Goal: Task Accomplishment & Management: Use online tool/utility

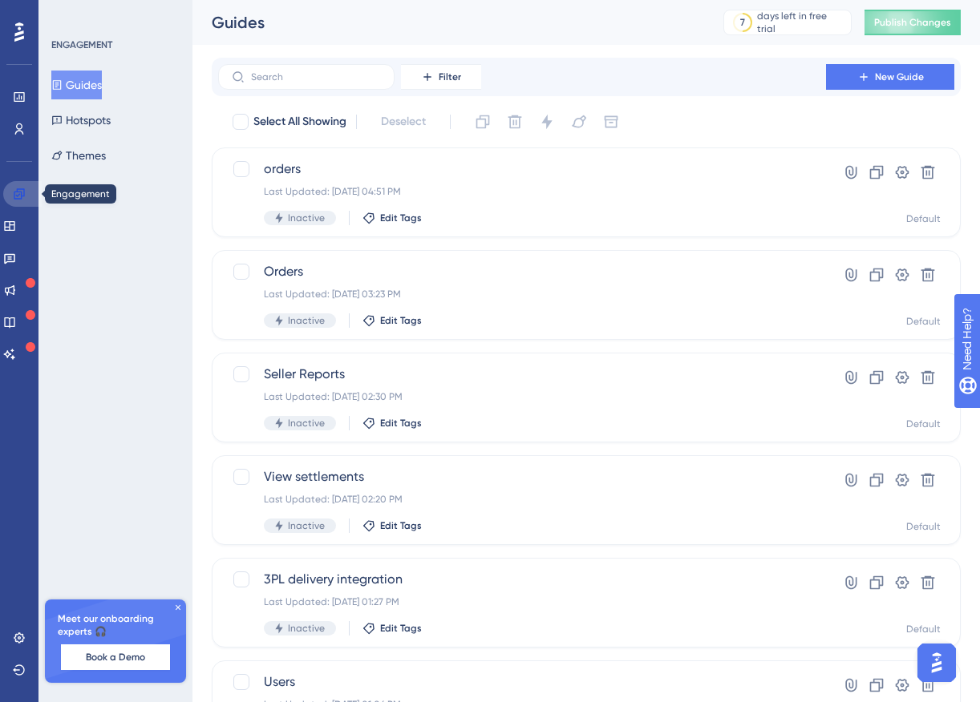
click at [18, 197] on icon at bounding box center [19, 194] width 13 height 13
click at [14, 241] on div "Engagement Widgets Feedback Product Updates Knowledge Base AI Assistant" at bounding box center [19, 274] width 32 height 186
click at [16, 229] on icon at bounding box center [9, 226] width 13 height 13
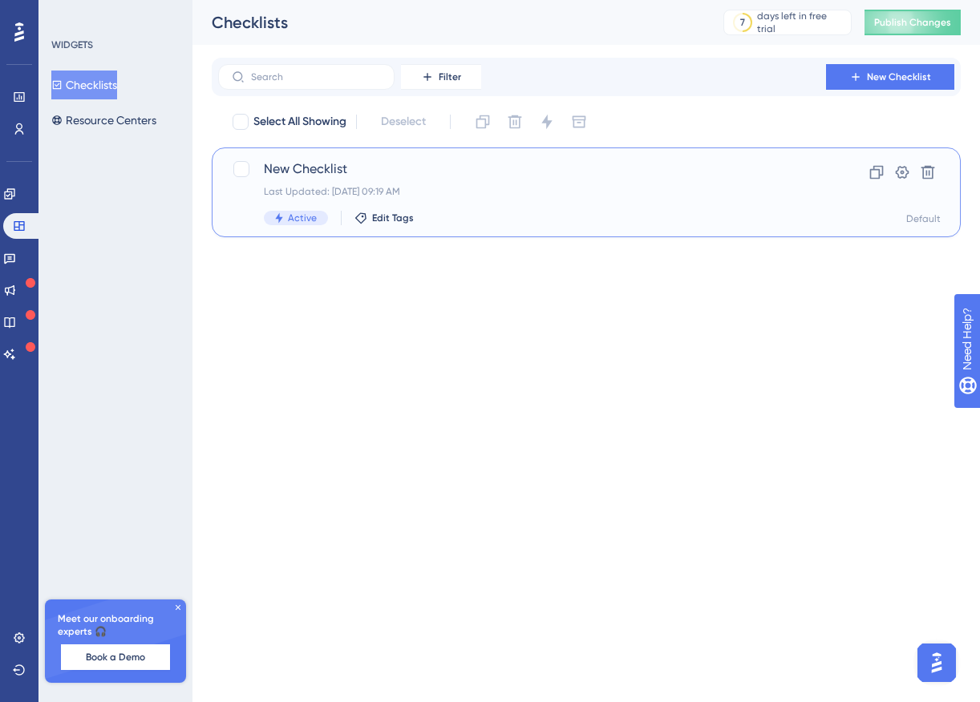
click at [378, 165] on span "New Checklist" at bounding box center [522, 169] width 516 height 19
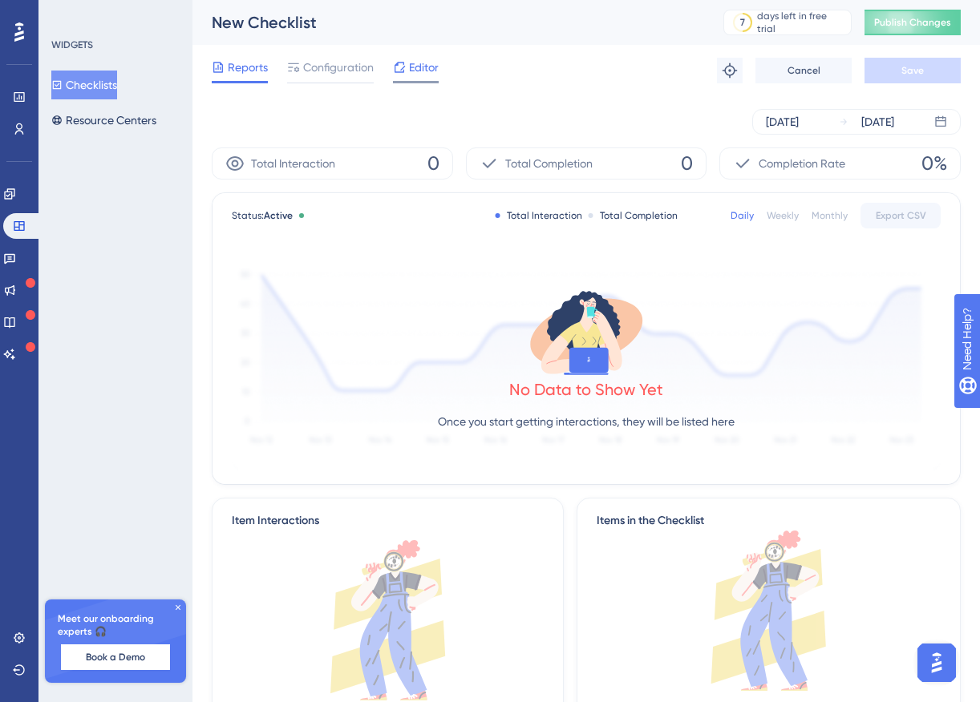
click at [415, 60] on span "Editor" at bounding box center [424, 67] width 30 height 19
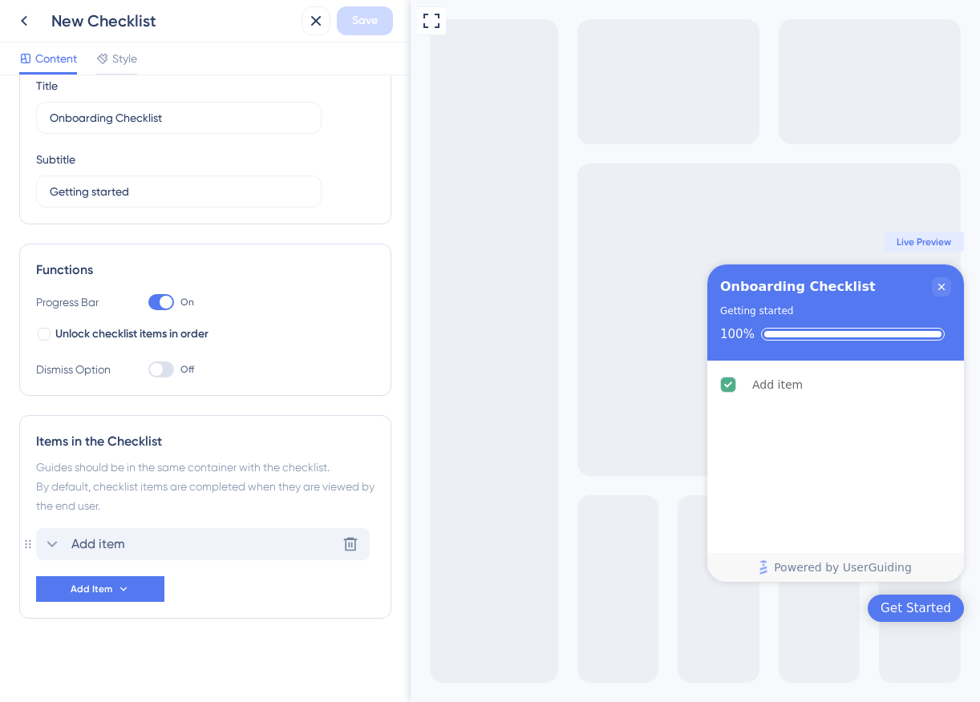
click at [171, 542] on div "Add item Delete" at bounding box center [203, 544] width 334 height 32
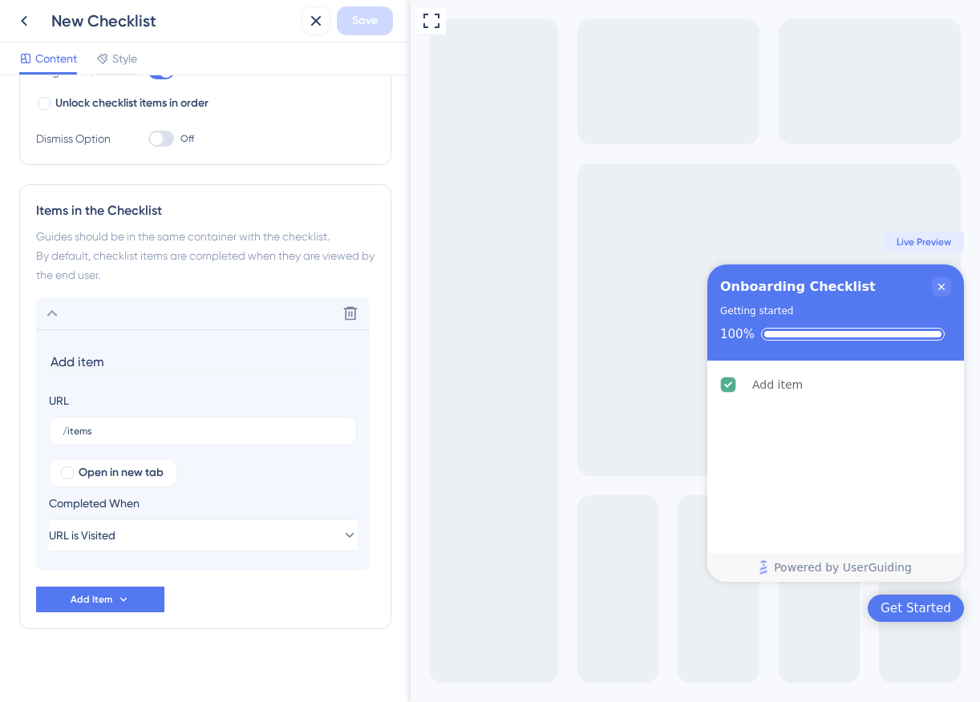
scroll to position [309, 0]
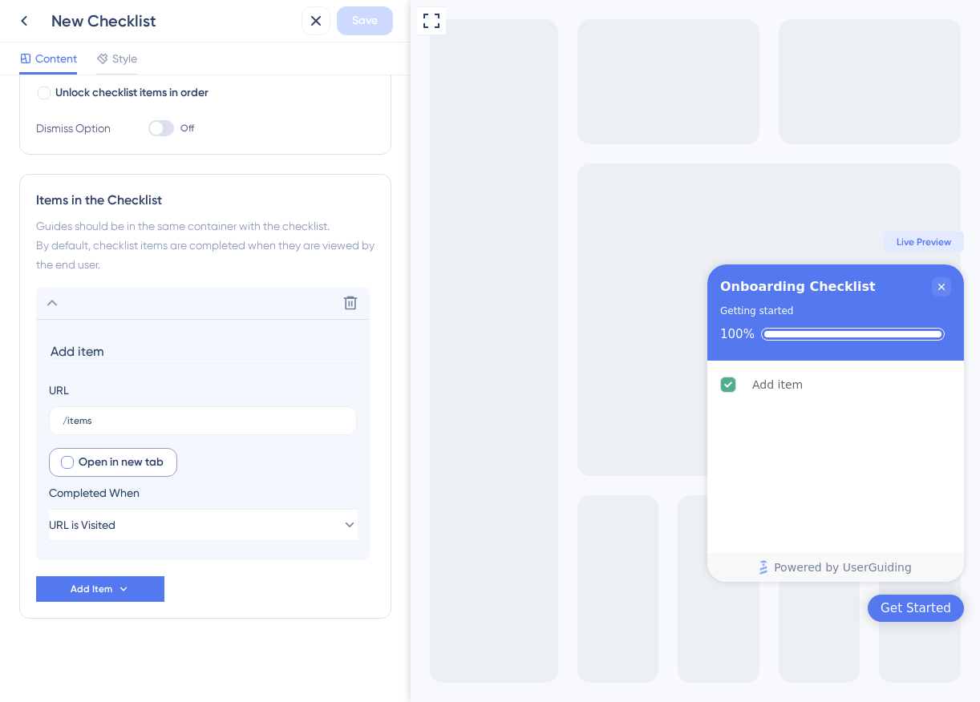
click at [141, 462] on span "Open in new tab" at bounding box center [121, 462] width 85 height 19
checkbox input "false"
click at [212, 461] on div "Open in new tab Completed When URL is Visited" at bounding box center [203, 494] width 308 height 93
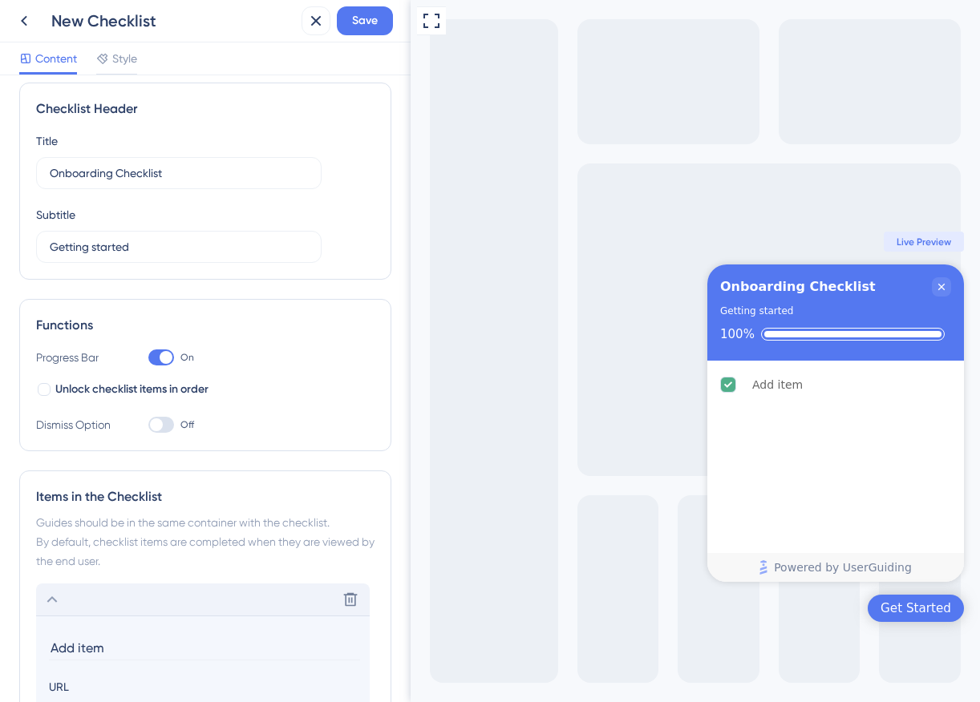
scroll to position [0, 0]
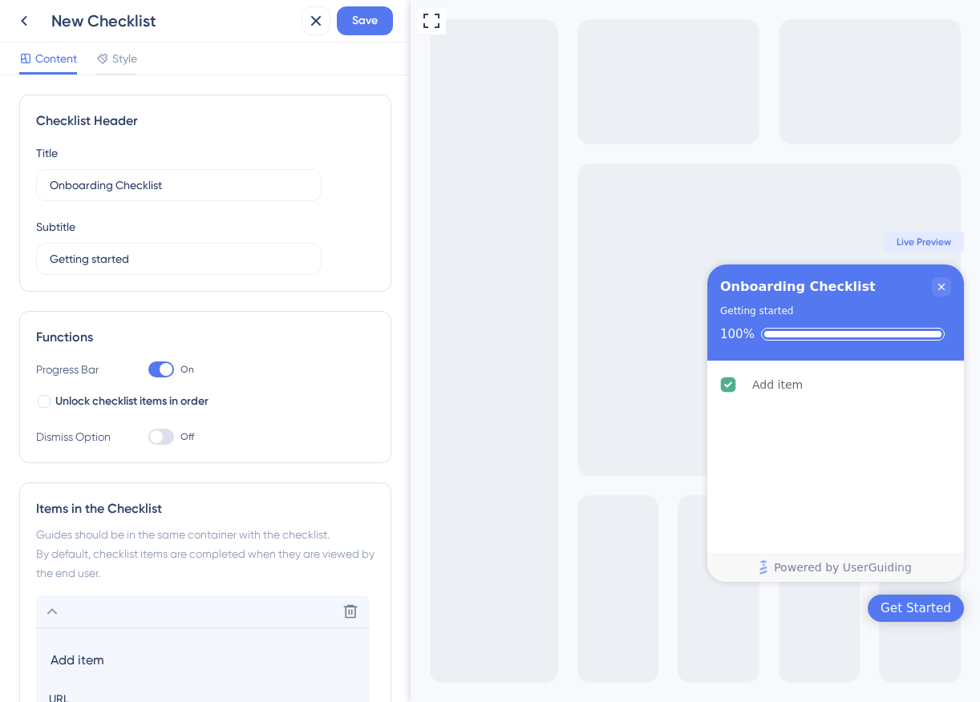
click at [156, 366] on div at bounding box center [161, 370] width 26 height 16
click at [148, 370] on input "On" at bounding box center [148, 370] width 1 height 1
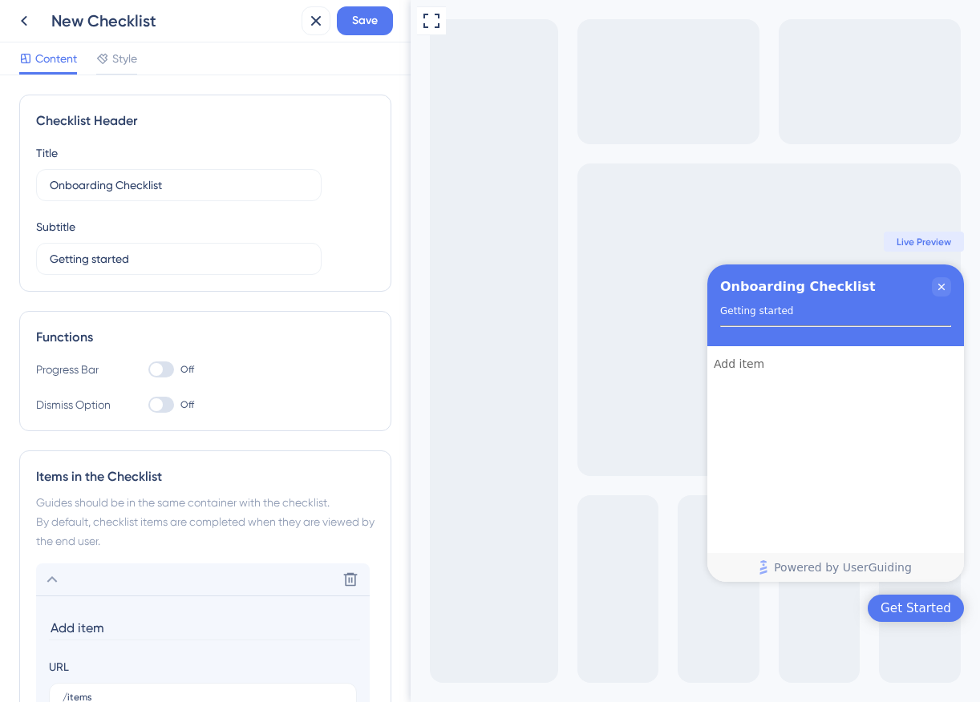
click at [156, 366] on div at bounding box center [156, 369] width 13 height 13
click at [148, 370] on input "Off" at bounding box center [148, 370] width 1 height 1
checkbox input "true"
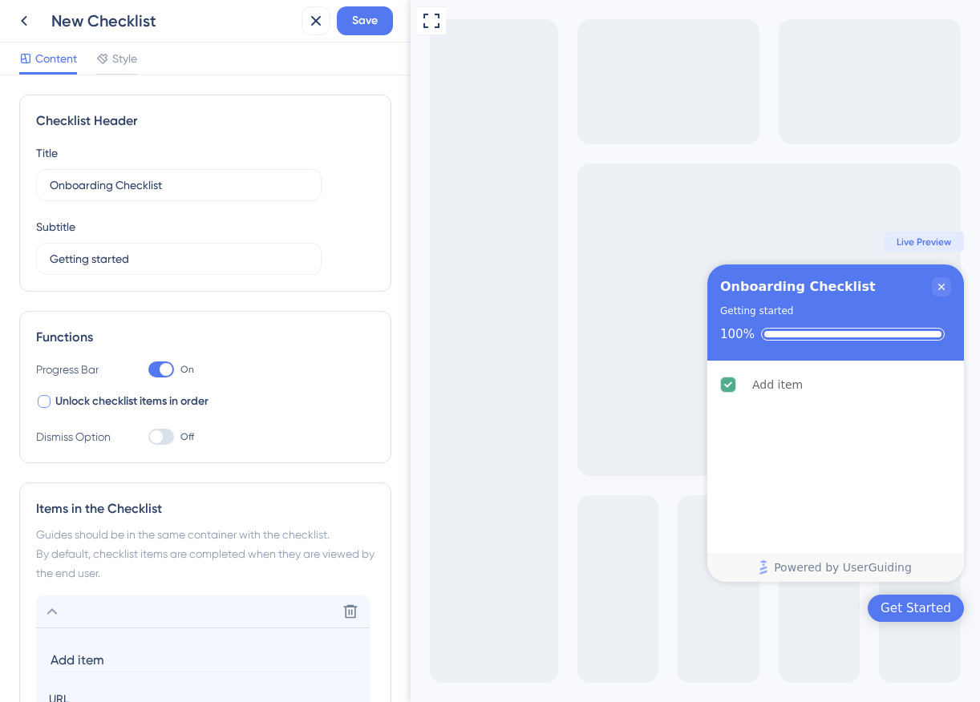
click at [170, 400] on span "Unlock checklist items in order" at bounding box center [131, 401] width 153 height 19
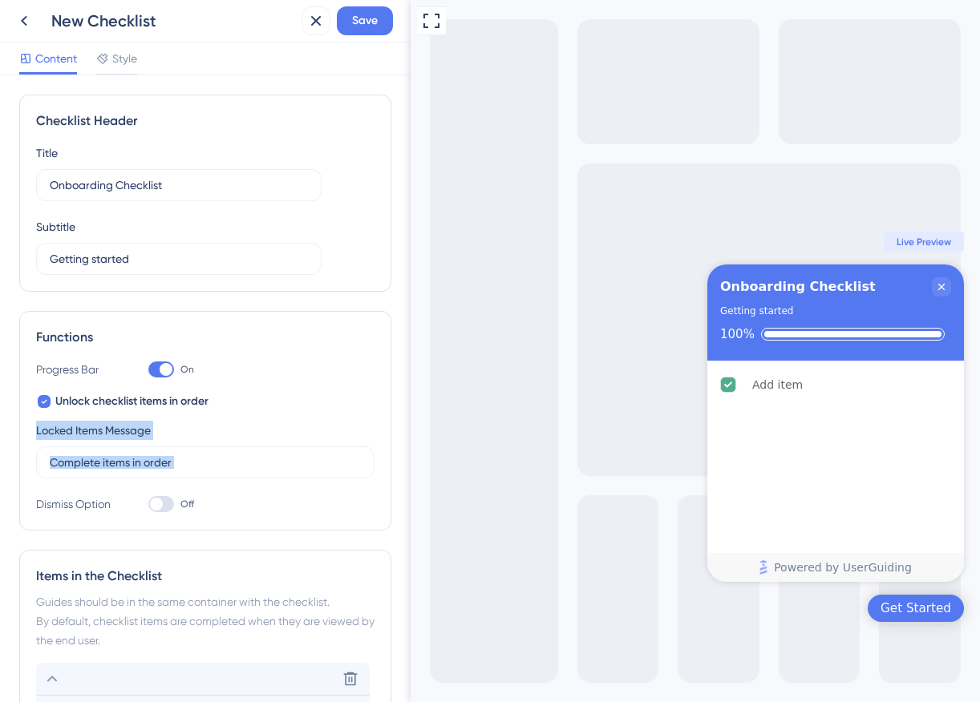
click at [237, 413] on div "Unlock checklist items in order Locked Items Message Complete items in order" at bounding box center [205, 435] width 338 height 87
click at [186, 460] on input "Complete items in order" at bounding box center [205, 463] width 311 height 18
click at [187, 405] on span "Unlock checklist items in order" at bounding box center [131, 401] width 153 height 19
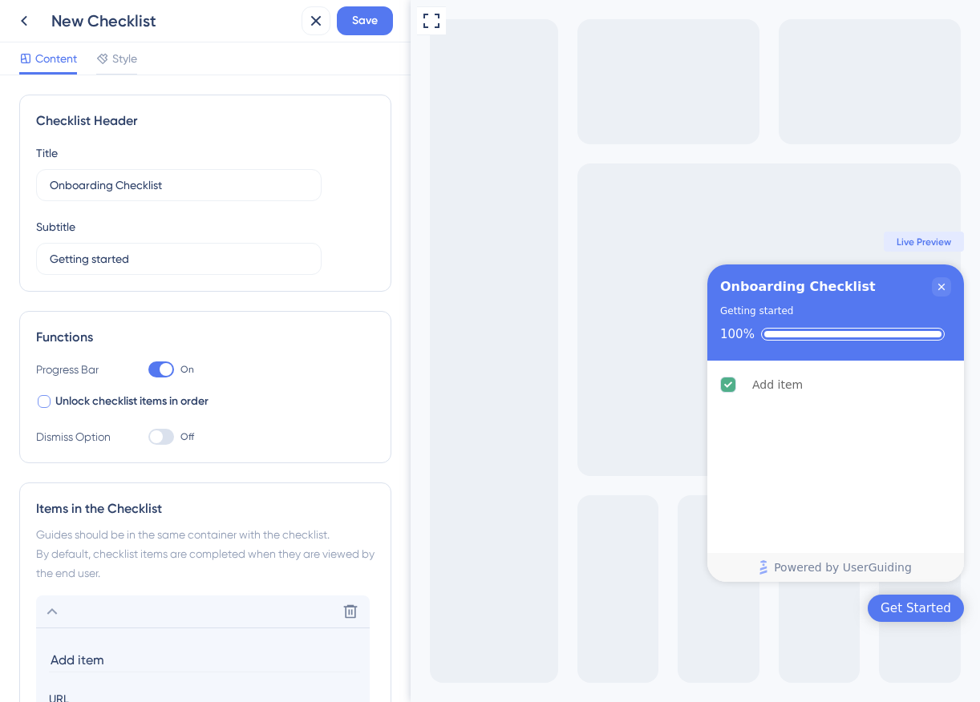
click at [187, 405] on span "Unlock checklist items in order" at bounding box center [131, 401] width 153 height 19
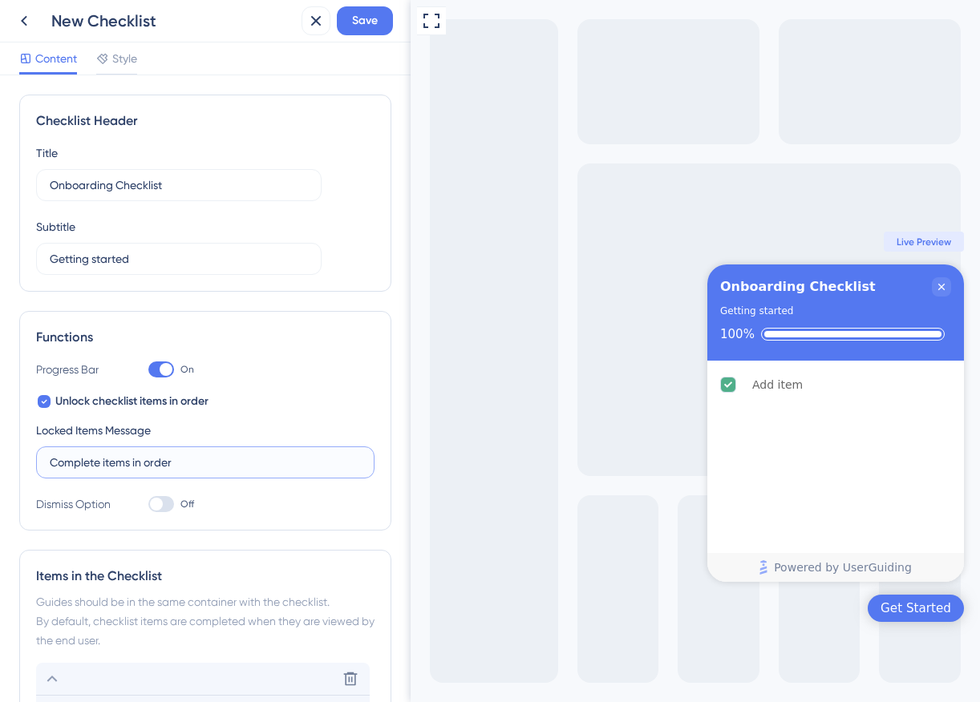
click at [153, 455] on input "Complete items in order" at bounding box center [205, 463] width 311 height 18
click at [207, 435] on div "Locked Items Message Complete items in order" at bounding box center [205, 450] width 338 height 58
click at [174, 404] on span "Unlock checklist items in order" at bounding box center [131, 401] width 153 height 19
checkbox input "false"
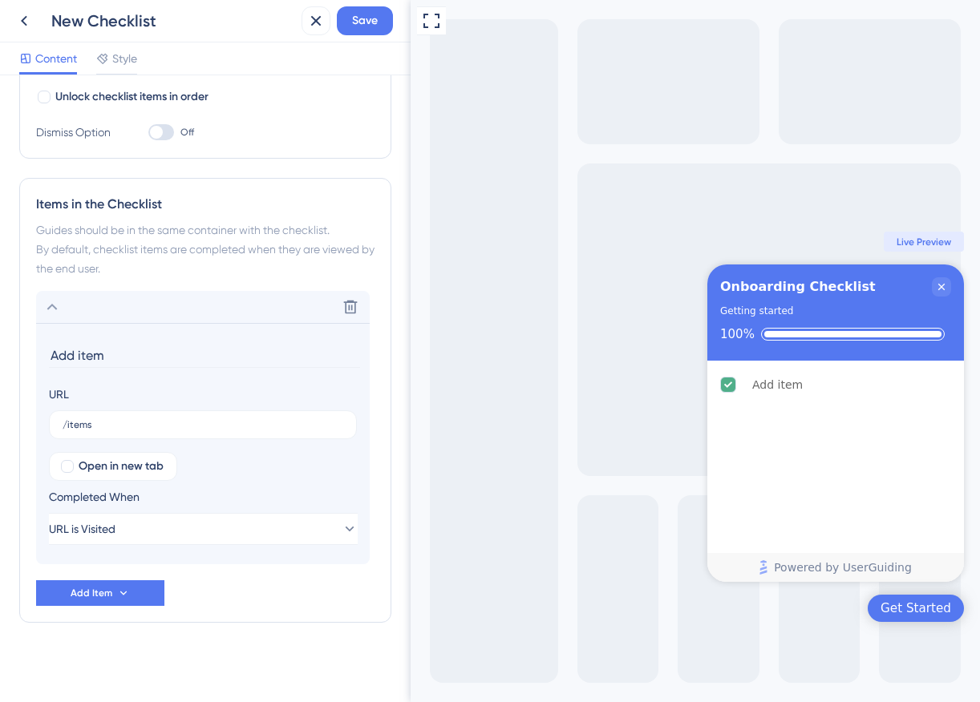
scroll to position [309, 0]
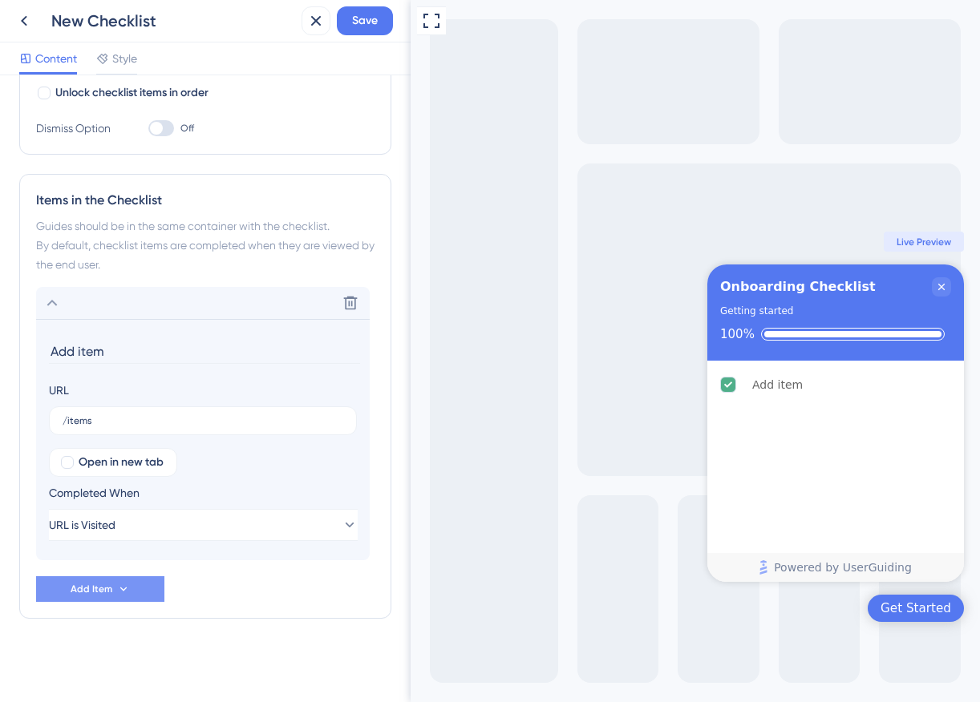
click at [104, 593] on span "Add Item" at bounding box center [92, 589] width 42 height 13
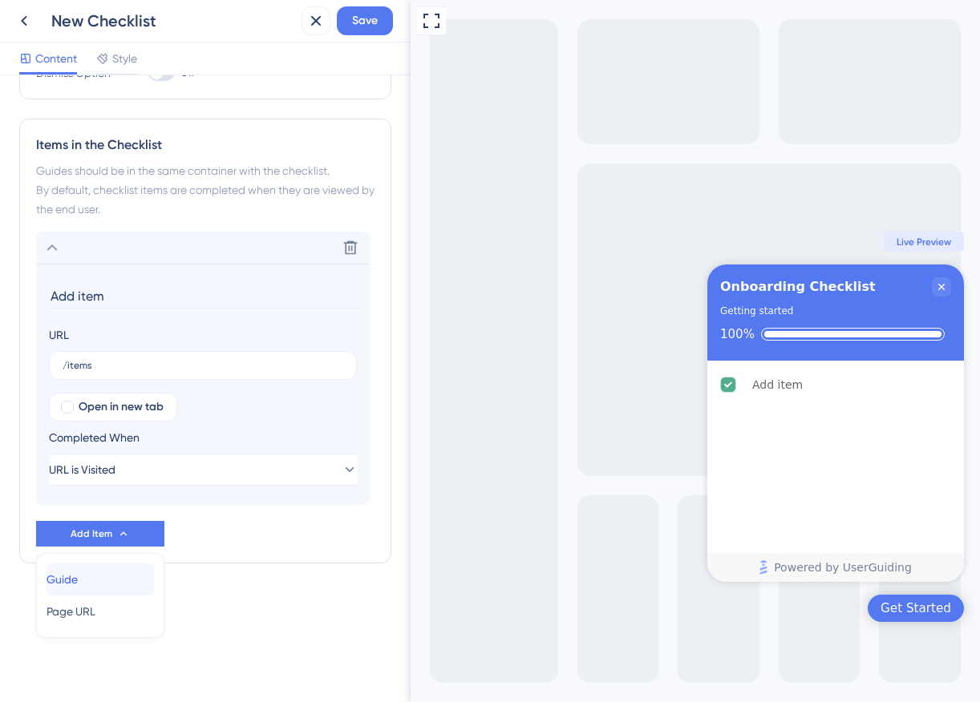
click at [140, 584] on div "Guide Guide" at bounding box center [100, 580] width 107 height 32
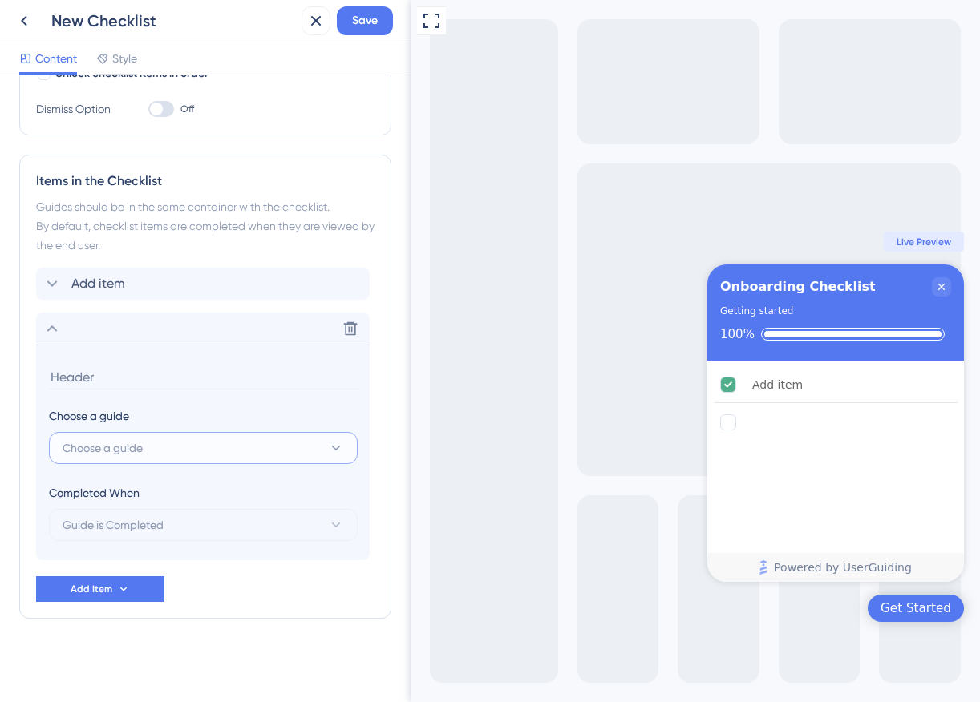
click at [140, 450] on span "Choose a guide" at bounding box center [103, 448] width 80 height 19
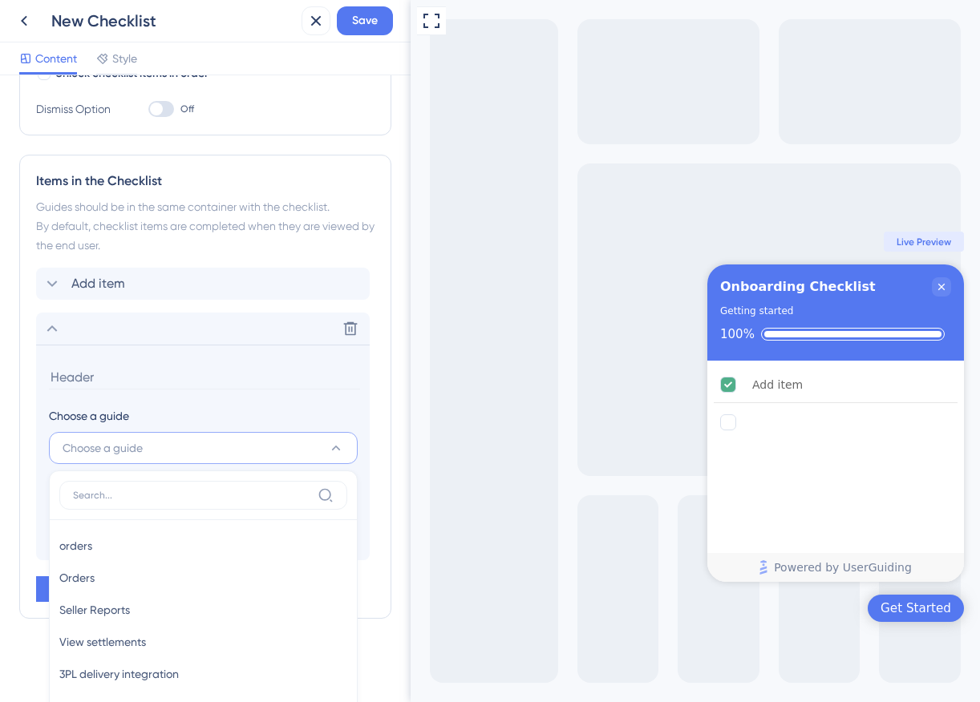
scroll to position [460, 0]
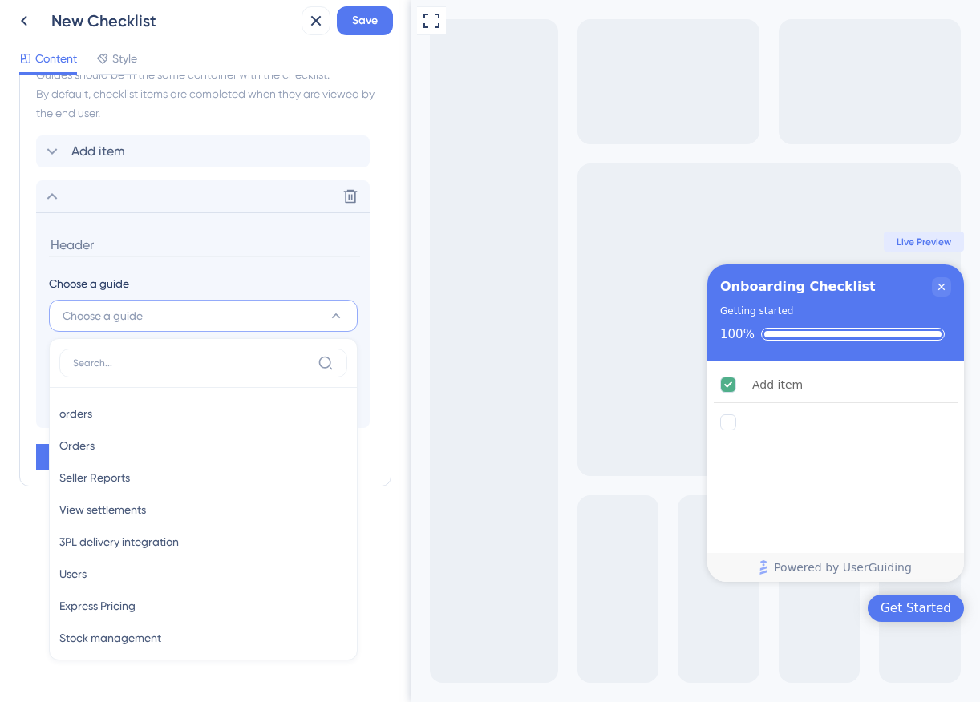
click at [213, 241] on input at bounding box center [204, 245] width 311 height 25
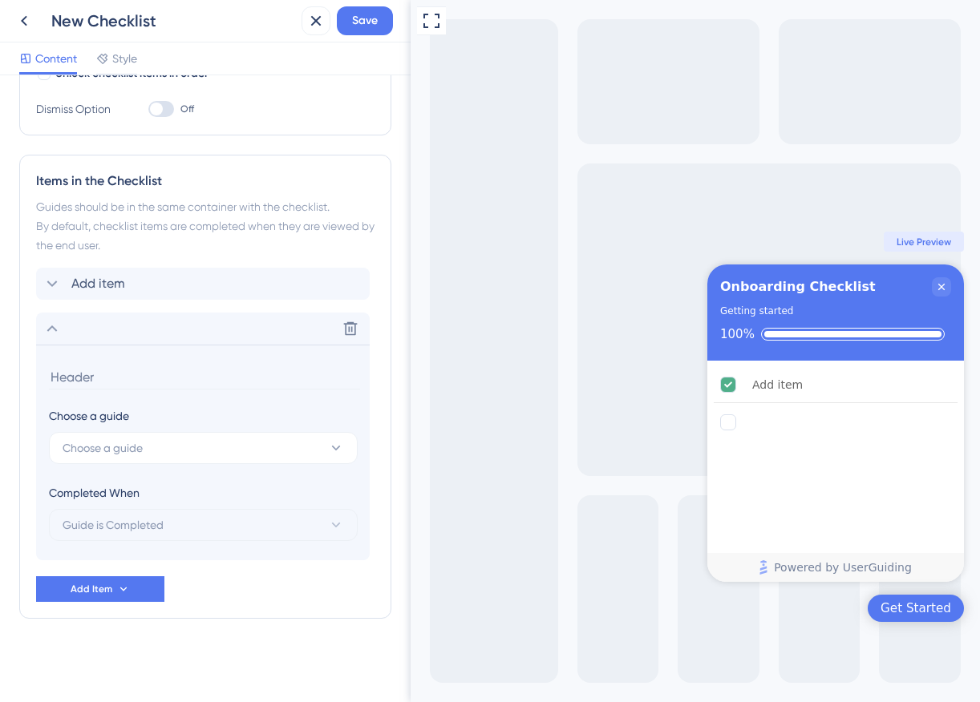
scroll to position [328, 0]
click at [351, 279] on icon at bounding box center [351, 284] width 14 height 14
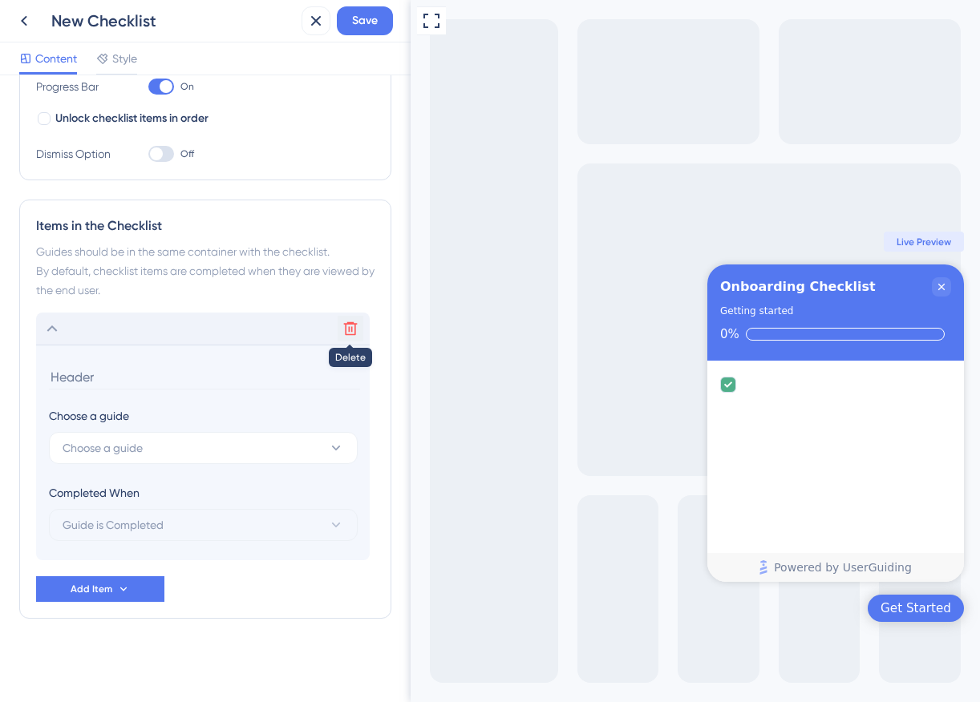
click at [350, 326] on icon at bounding box center [350, 329] width 16 height 16
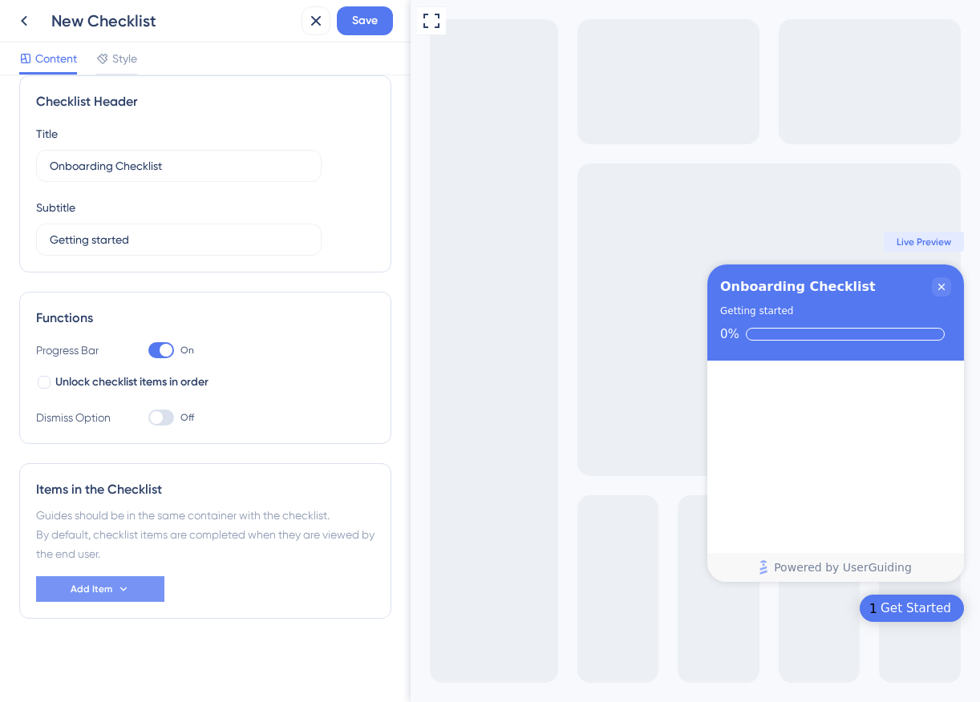
click at [100, 593] on span "Add Item" at bounding box center [92, 589] width 42 height 13
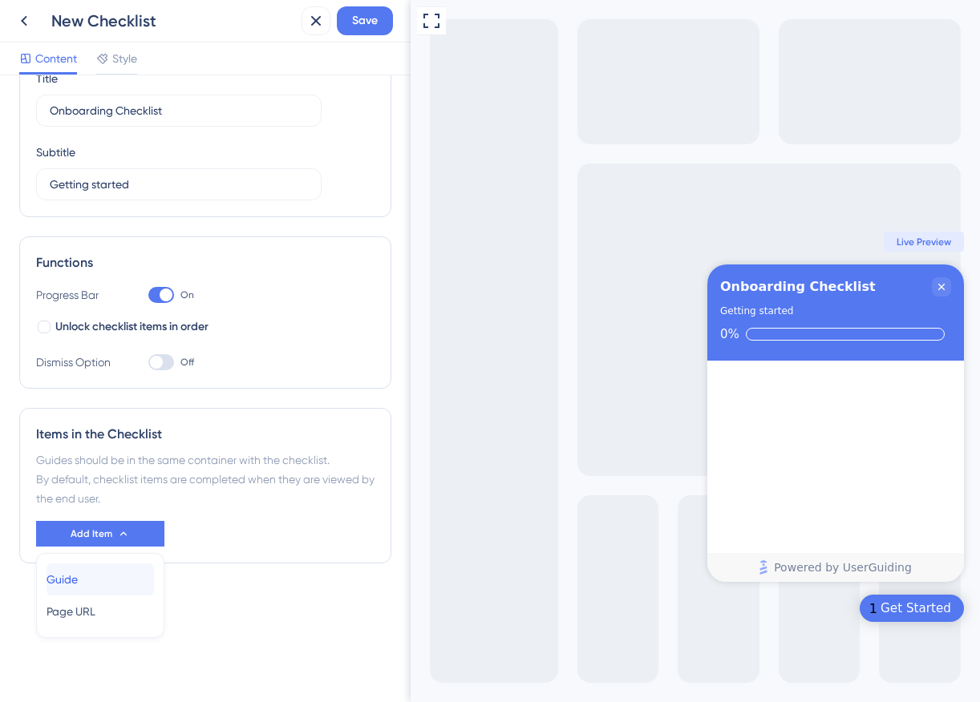
click at [112, 591] on div "Guide Guide" at bounding box center [100, 580] width 107 height 32
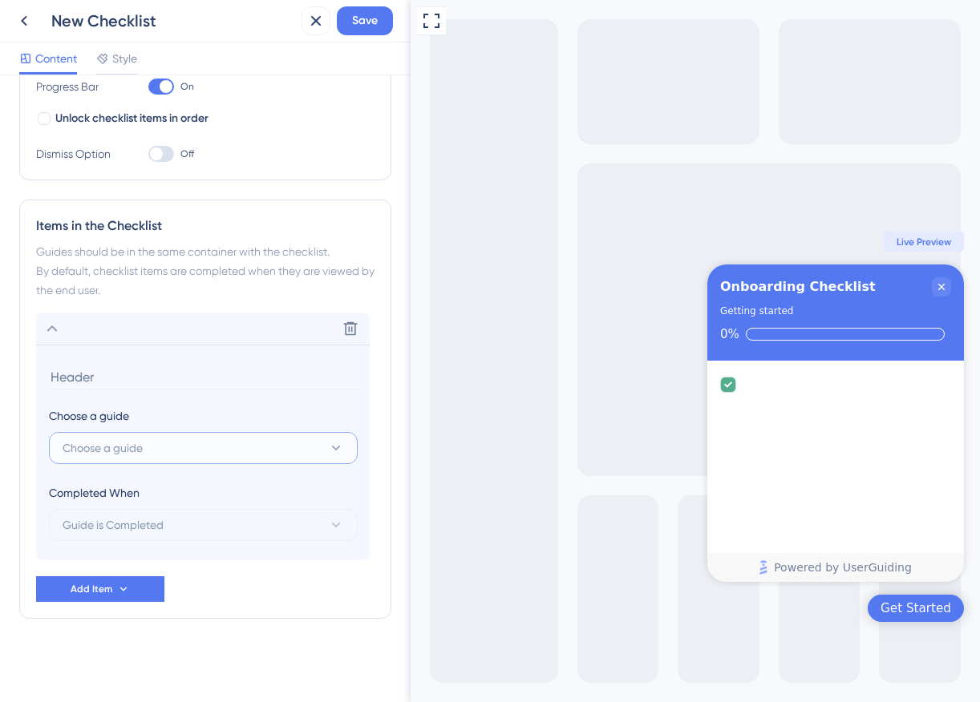
click at [176, 455] on button "Choose a guide" at bounding box center [203, 448] width 309 height 32
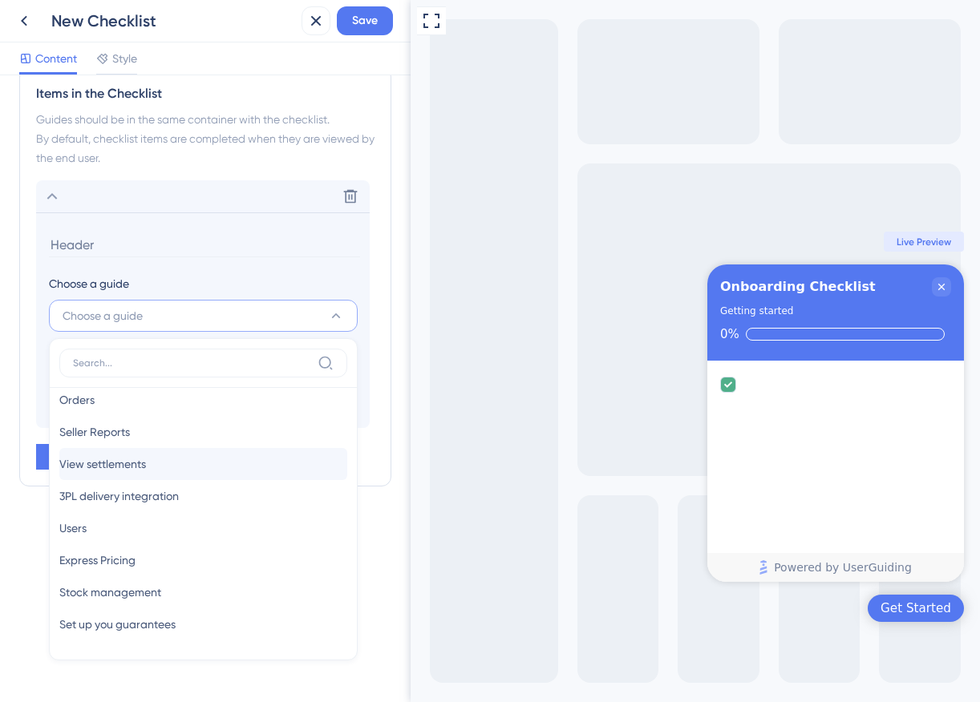
scroll to position [78, 0]
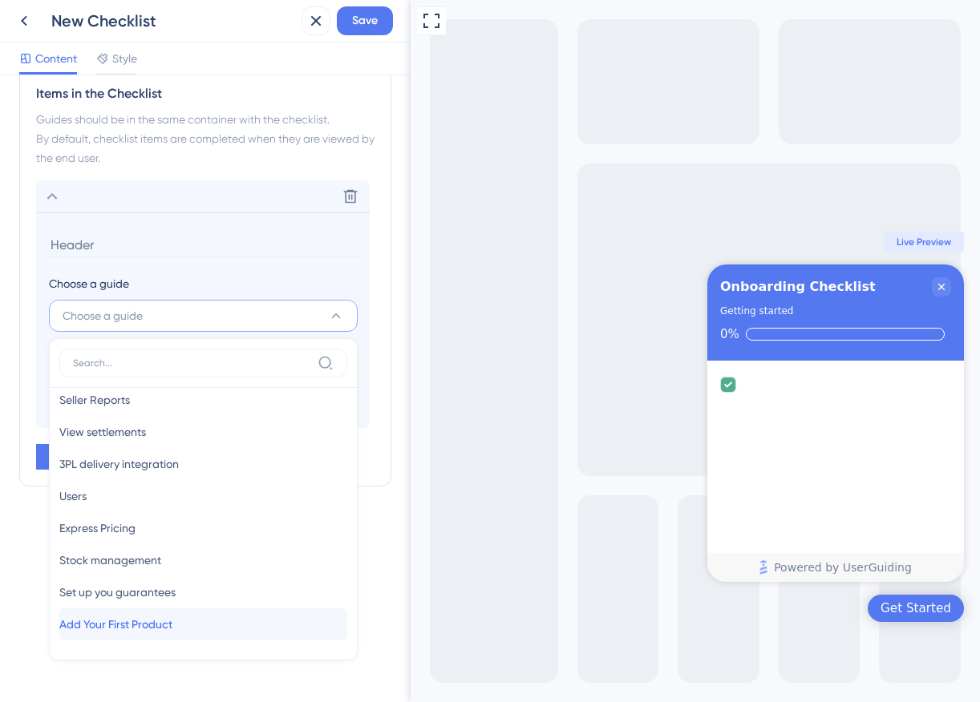
click at [200, 621] on div "Add Your First Product Add Your First Product" at bounding box center [203, 625] width 288 height 32
type input "Add Your First Product"
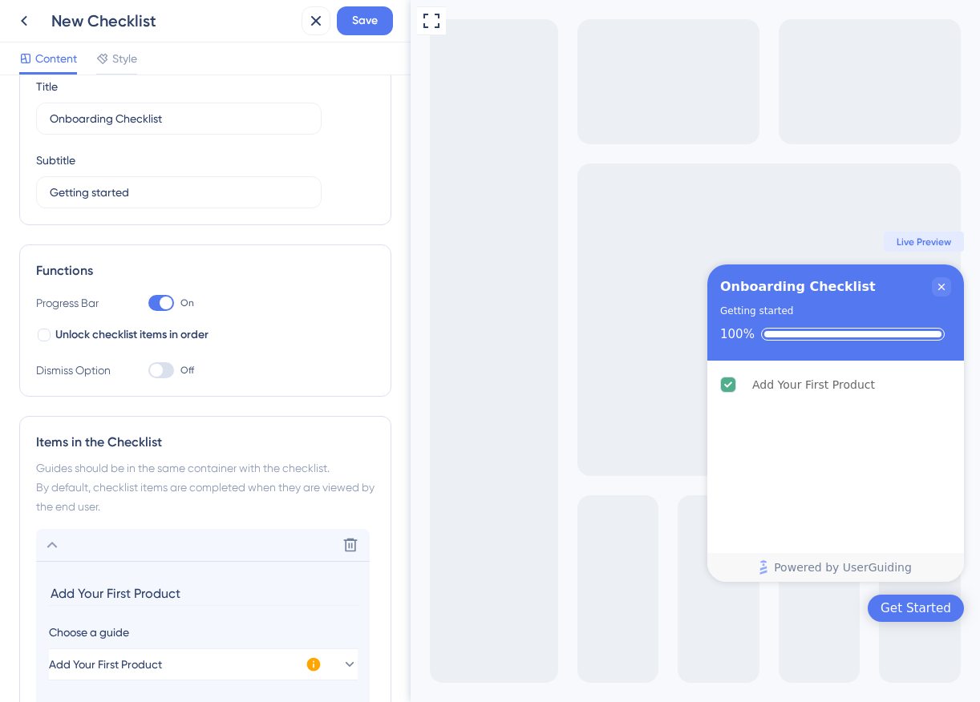
scroll to position [283, 0]
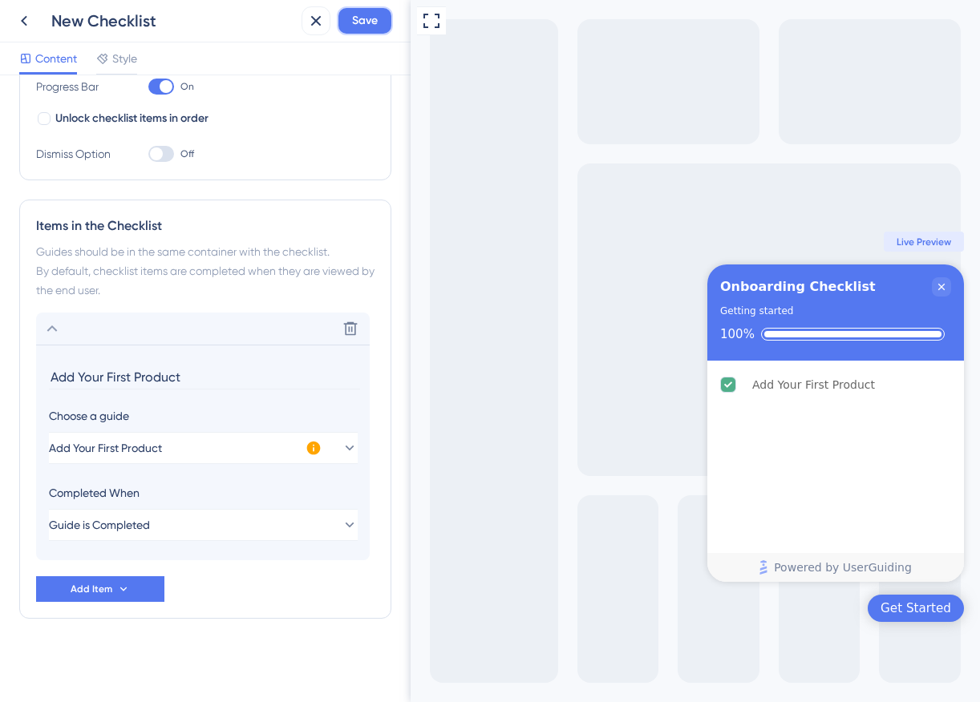
click at [373, 23] on span "Save" at bounding box center [365, 20] width 26 height 19
click at [138, 589] on button "Add Item" at bounding box center [100, 590] width 128 height 26
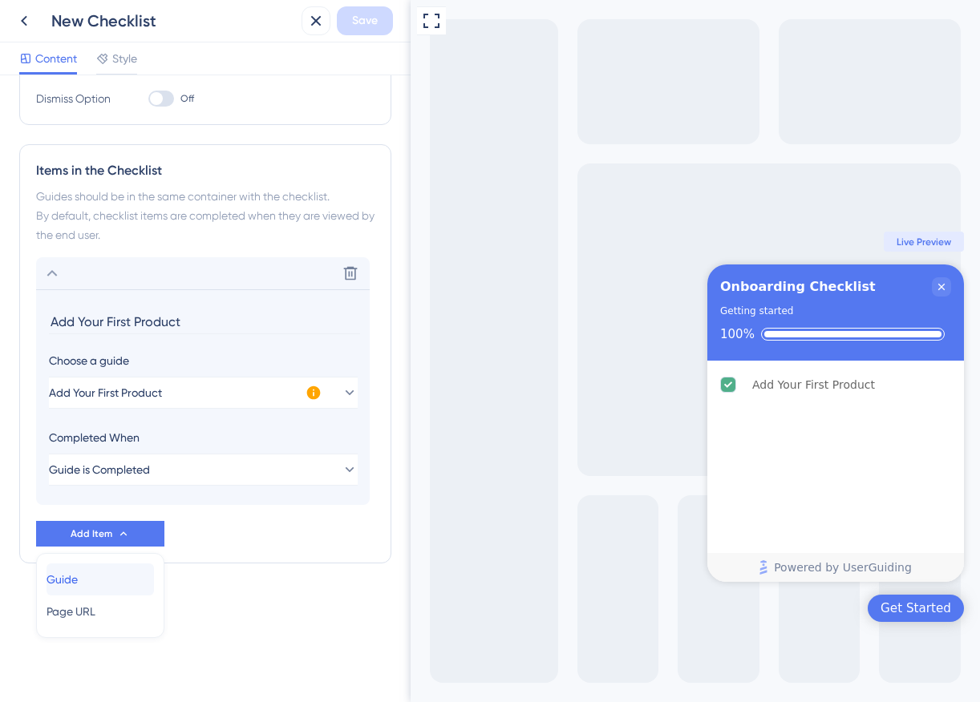
click at [136, 581] on div "Guide Guide" at bounding box center [100, 580] width 107 height 32
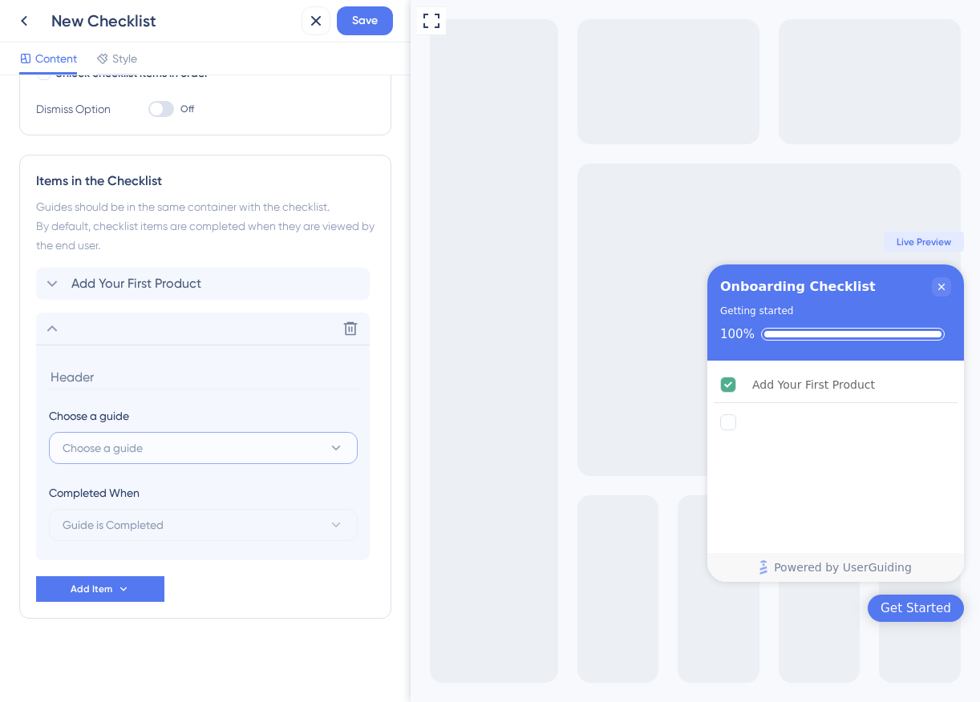
click at [151, 446] on button "Choose a guide" at bounding box center [203, 448] width 309 height 32
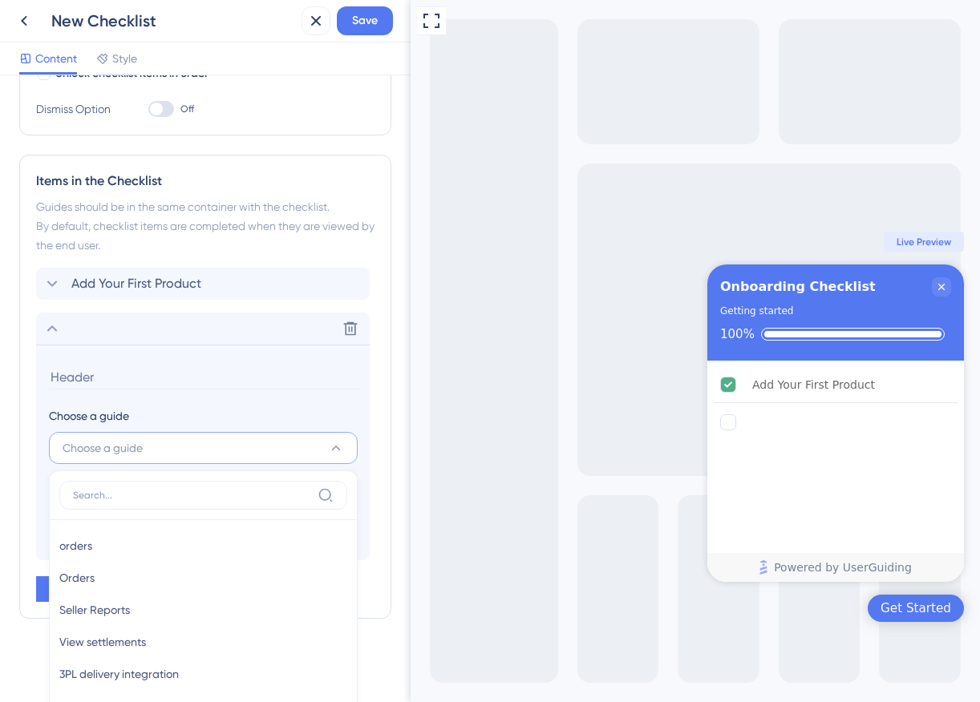
scroll to position [460, 0]
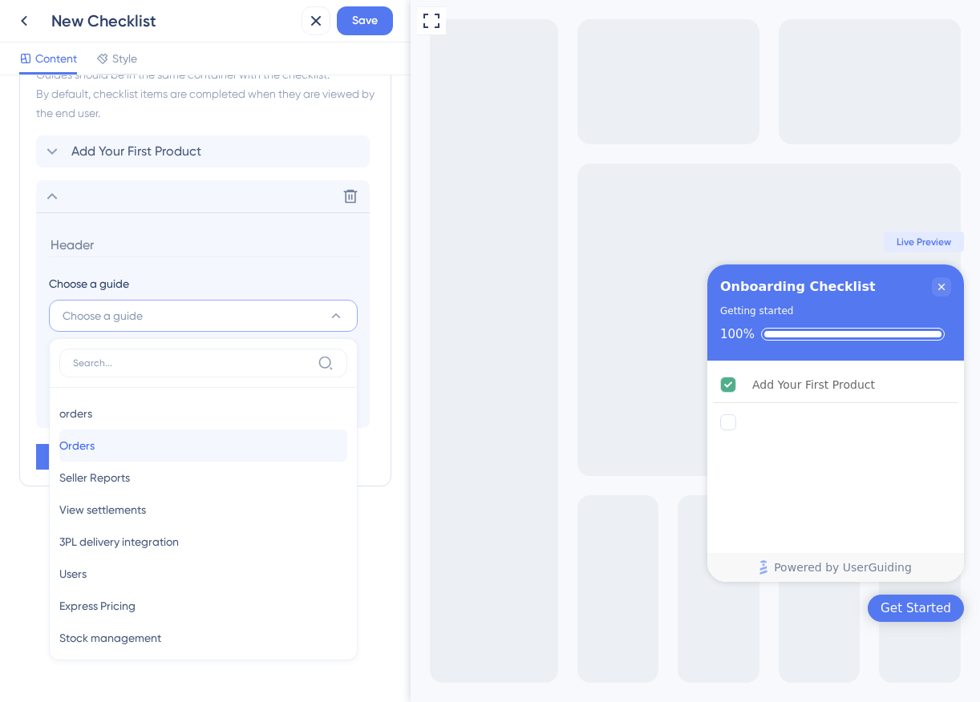
click at [160, 448] on div "Orders Orders" at bounding box center [203, 446] width 288 height 32
type input "Orders"
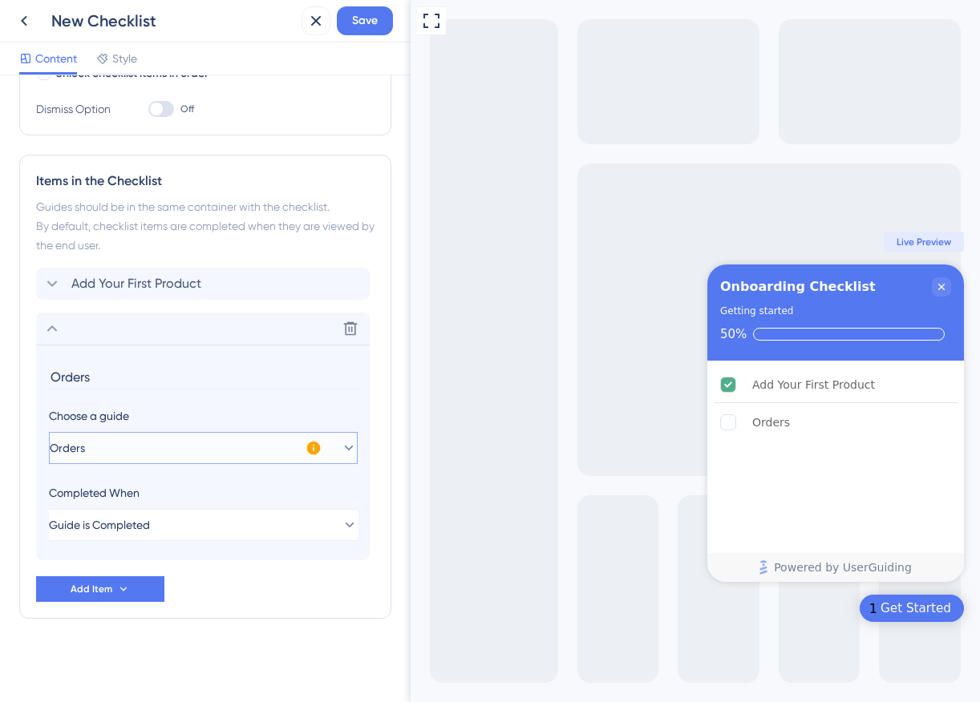
click at [341, 451] on icon at bounding box center [349, 448] width 16 height 16
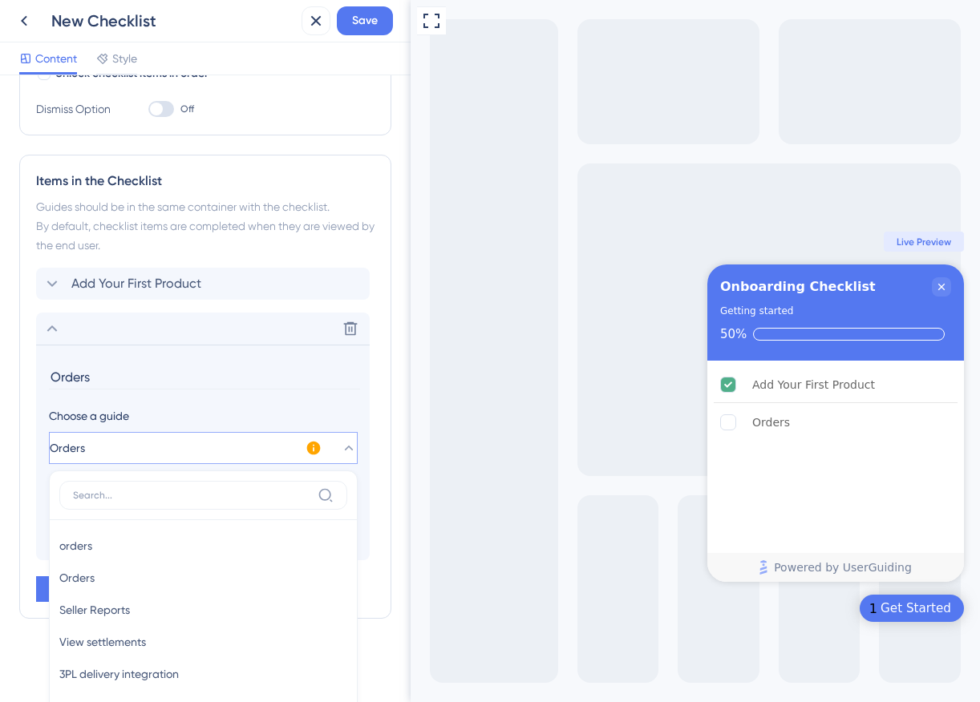
scroll to position [460, 0]
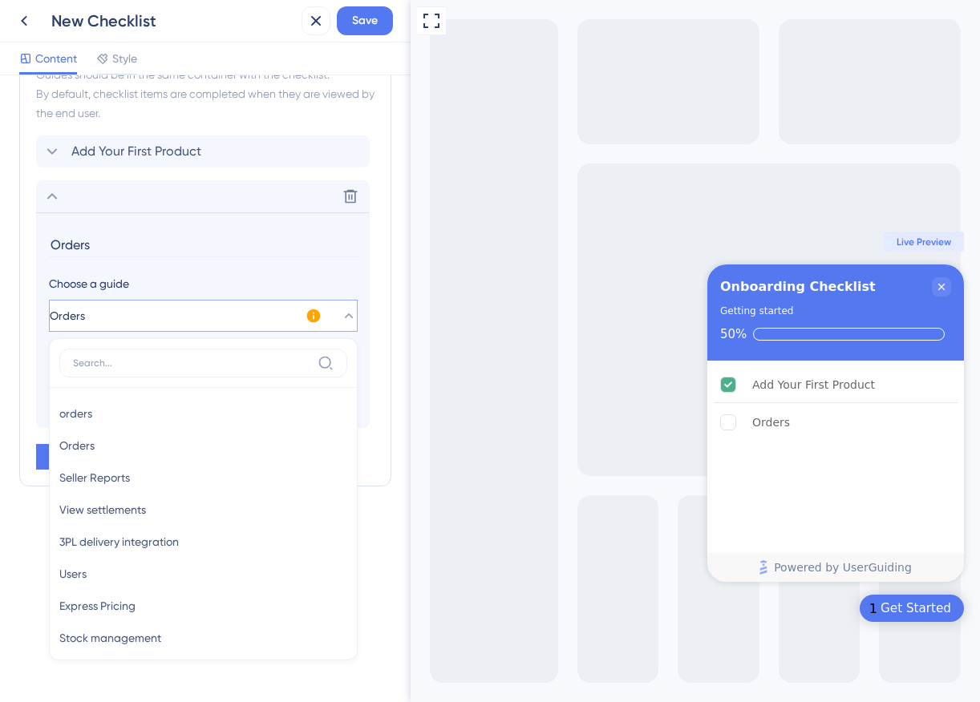
click at [249, 272] on section "Orders Choose a guide Orders orders orders Orders Orders Seller Reports Seller …" at bounding box center [203, 321] width 334 height 216
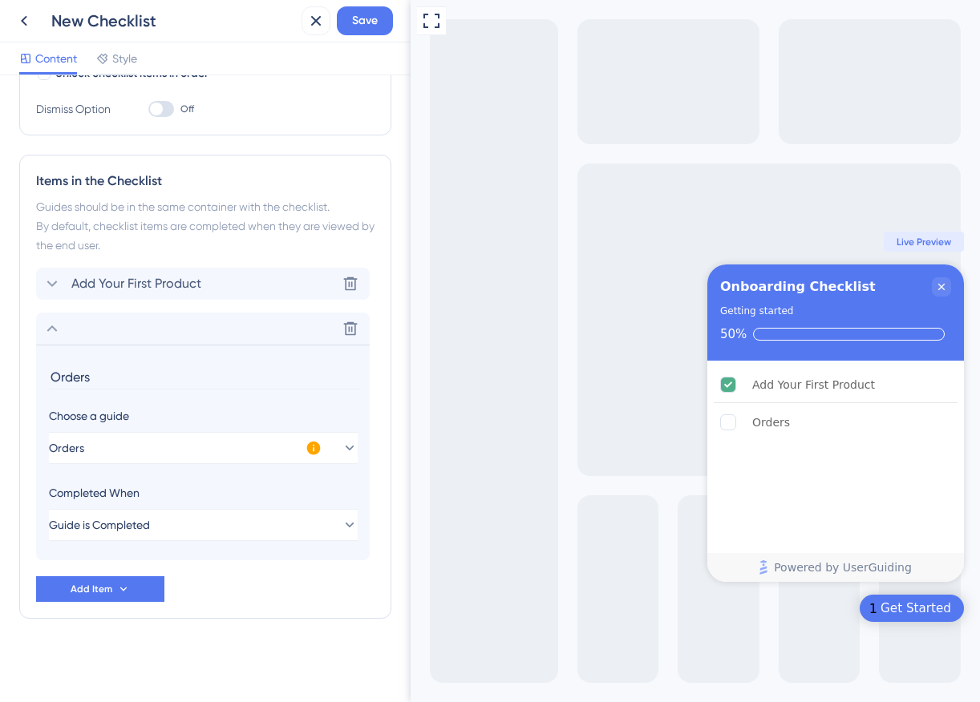
scroll to position [328, 0]
click at [253, 522] on button "Guide is Completed" at bounding box center [203, 525] width 309 height 32
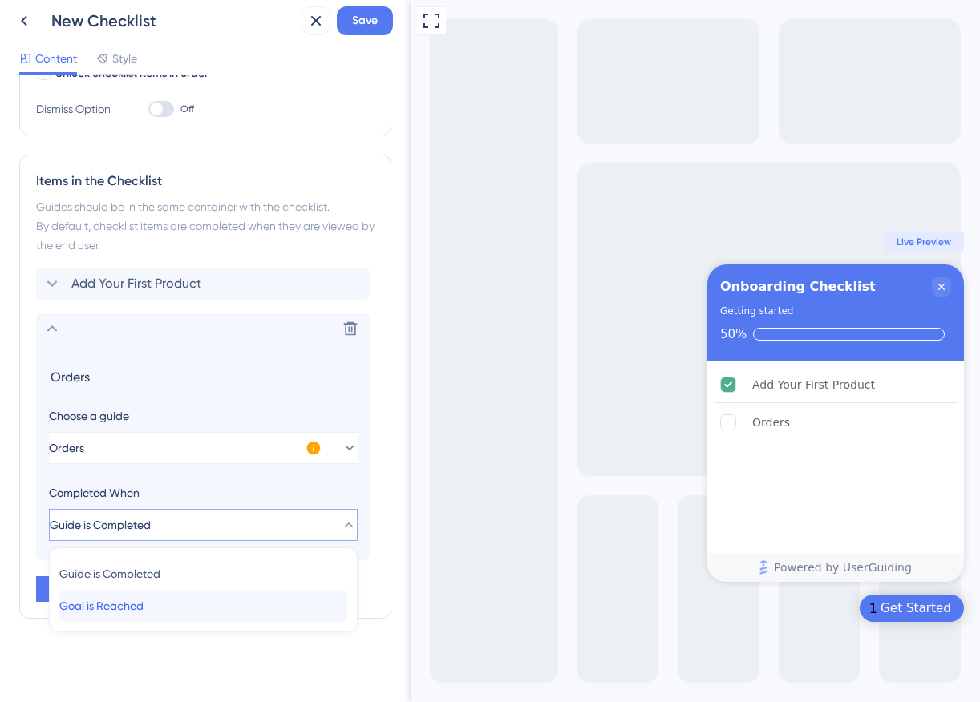
click at [181, 594] on div "Goal is Reached Goal is Reached" at bounding box center [203, 606] width 288 height 32
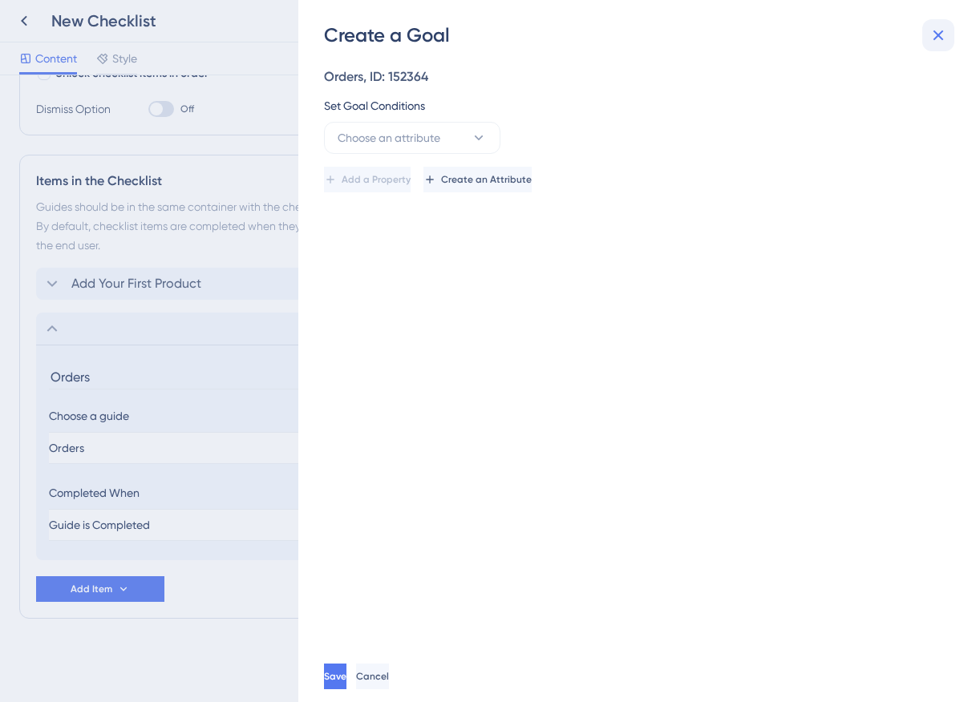
click at [941, 37] on icon at bounding box center [938, 35] width 19 height 19
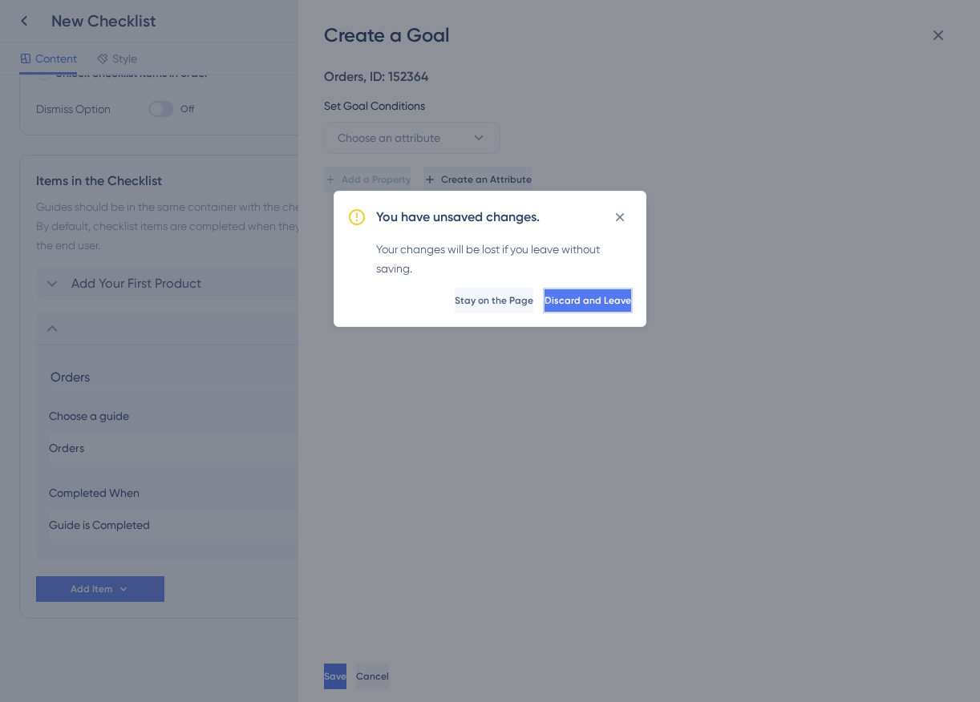
click at [593, 304] on span "Discard and Leave" at bounding box center [587, 300] width 87 height 13
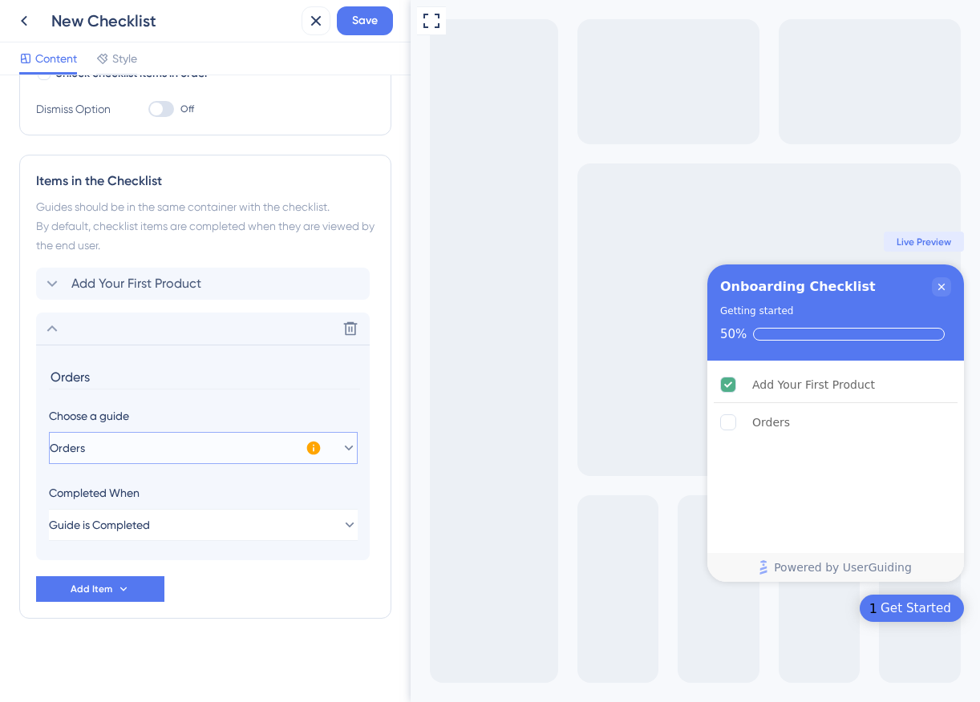
click at [266, 452] on button "Orders" at bounding box center [203, 448] width 309 height 32
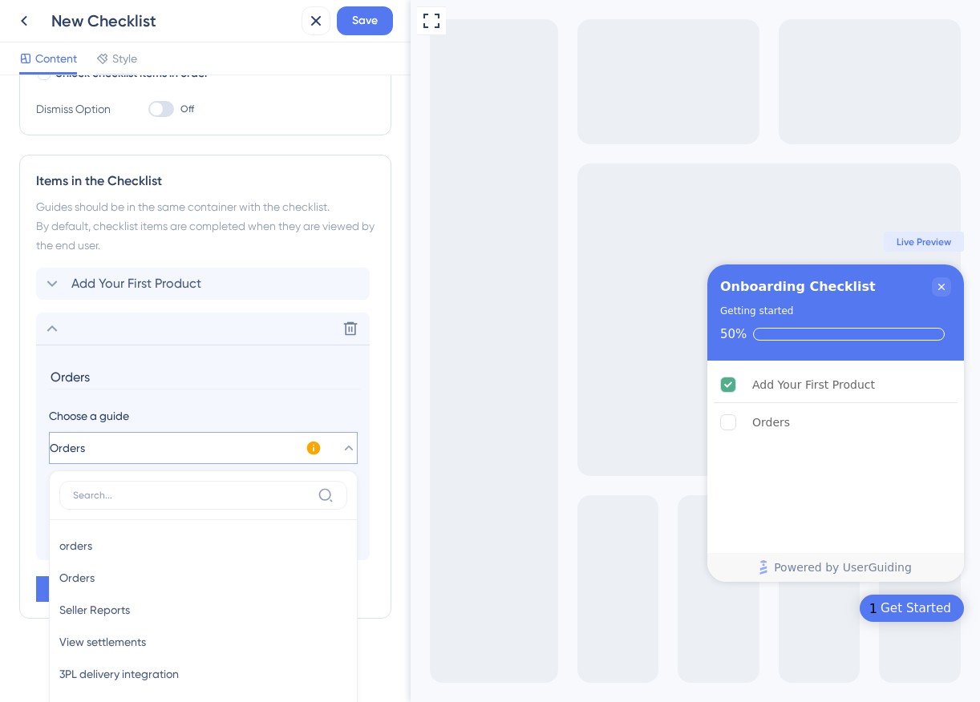
scroll to position [460, 0]
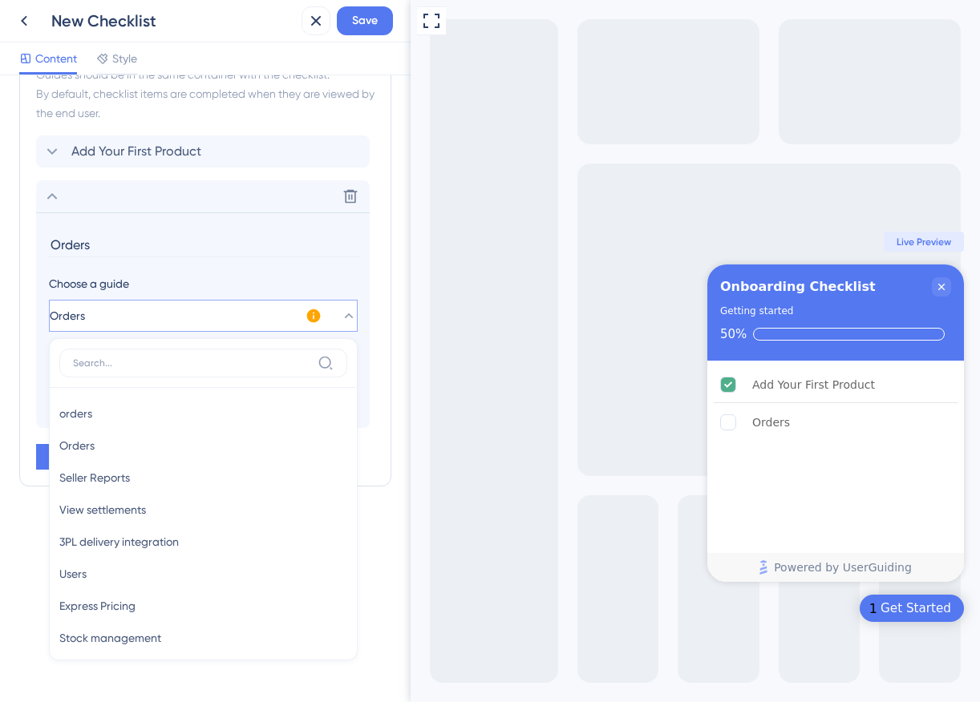
click at [314, 316] on icon at bounding box center [314, 316] width 16 height 16
click at [293, 292] on div "Choose a guide" at bounding box center [203, 283] width 308 height 19
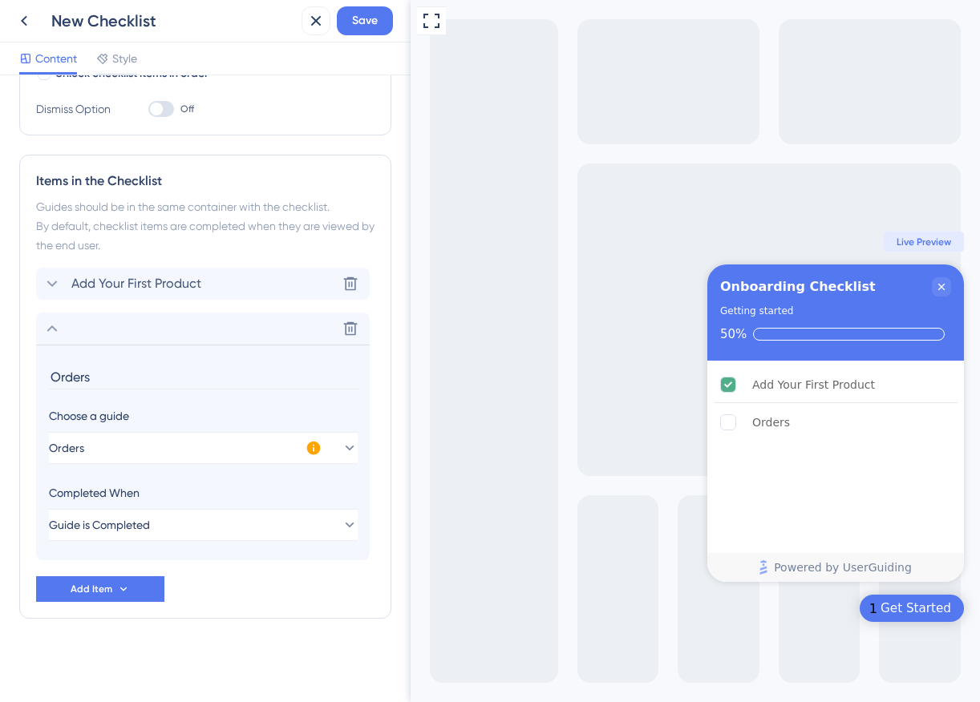
scroll to position [328, 0]
click at [226, 516] on button "Guide is Completed" at bounding box center [203, 525] width 309 height 32
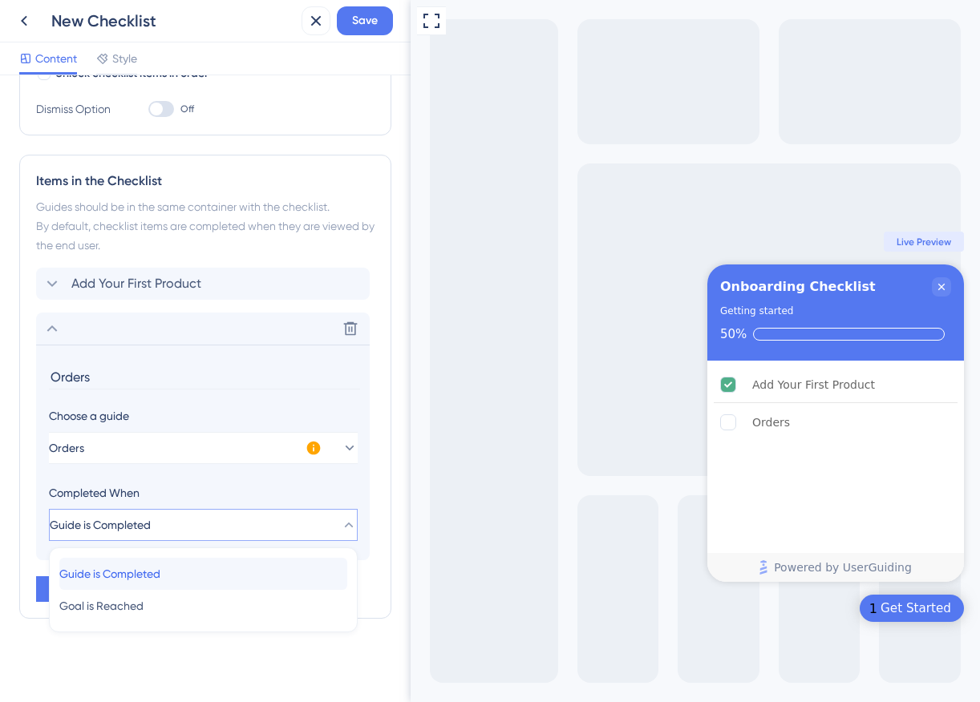
click at [209, 577] on div "Guide is Completed Guide is Completed" at bounding box center [203, 574] width 288 height 32
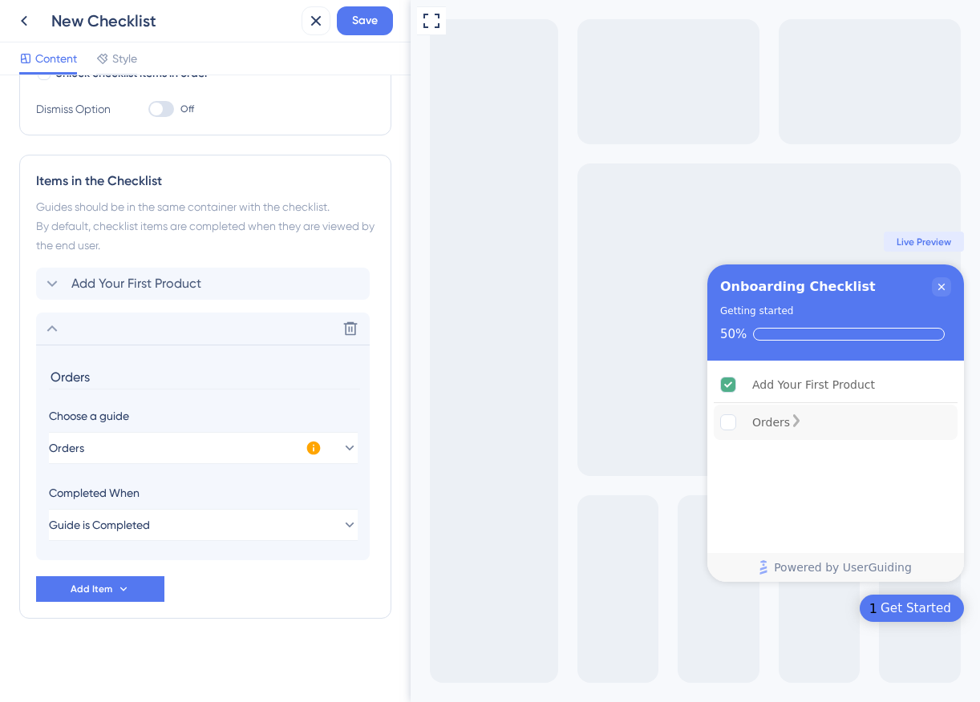
click at [727, 419] on rect "Orders is incomplete." at bounding box center [728, 422] width 15 height 15
click at [856, 416] on div "Orders" at bounding box center [836, 422] width 244 height 35
click at [803, 424] on div "Orders is incomplete." at bounding box center [796, 423] width 13 height 16
click at [215, 289] on div "Add Your First Product Delete" at bounding box center [203, 284] width 334 height 32
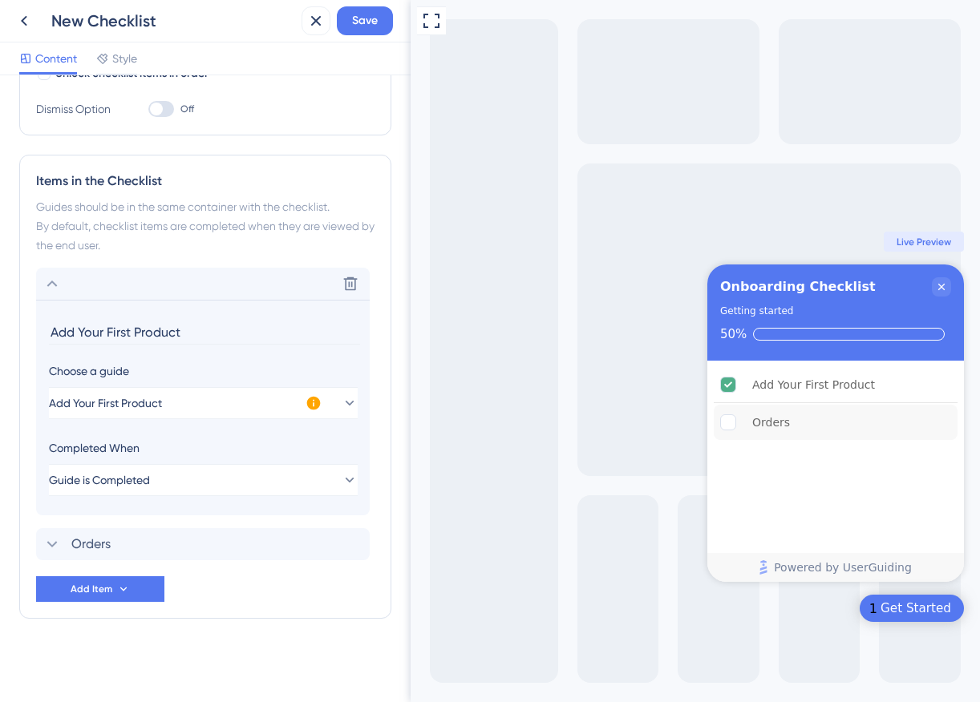
click at [229, 245] on div "Guides should be in the same container with the checklist. By default, checklis…" at bounding box center [205, 226] width 338 height 58
click at [70, 581] on button "Add Item" at bounding box center [100, 590] width 128 height 26
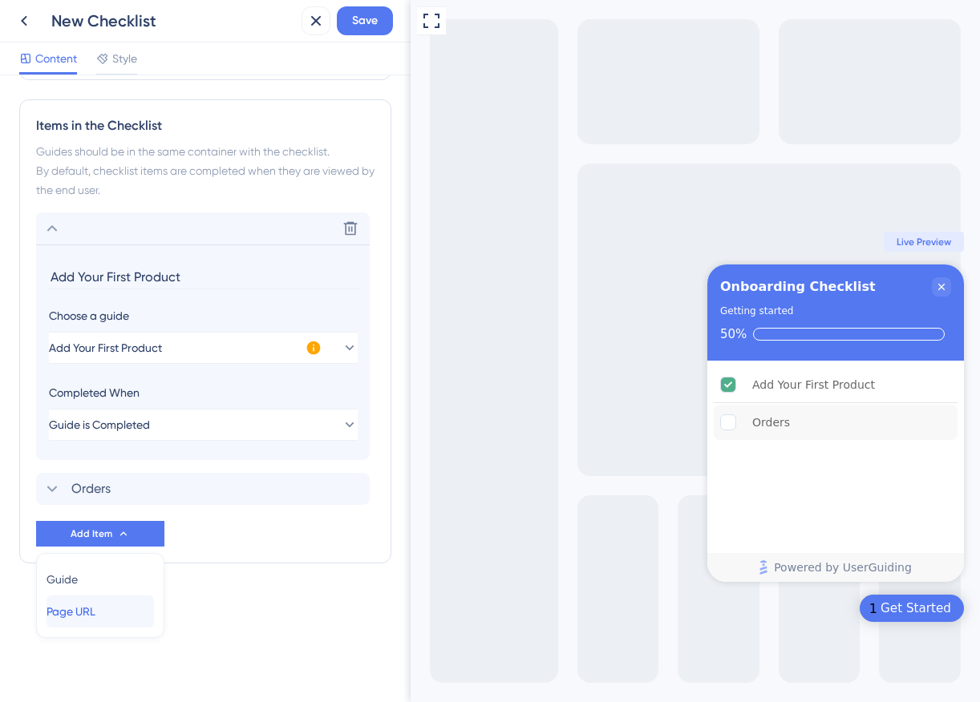
click at [128, 617] on div "Page URL Page URL" at bounding box center [100, 612] width 107 height 32
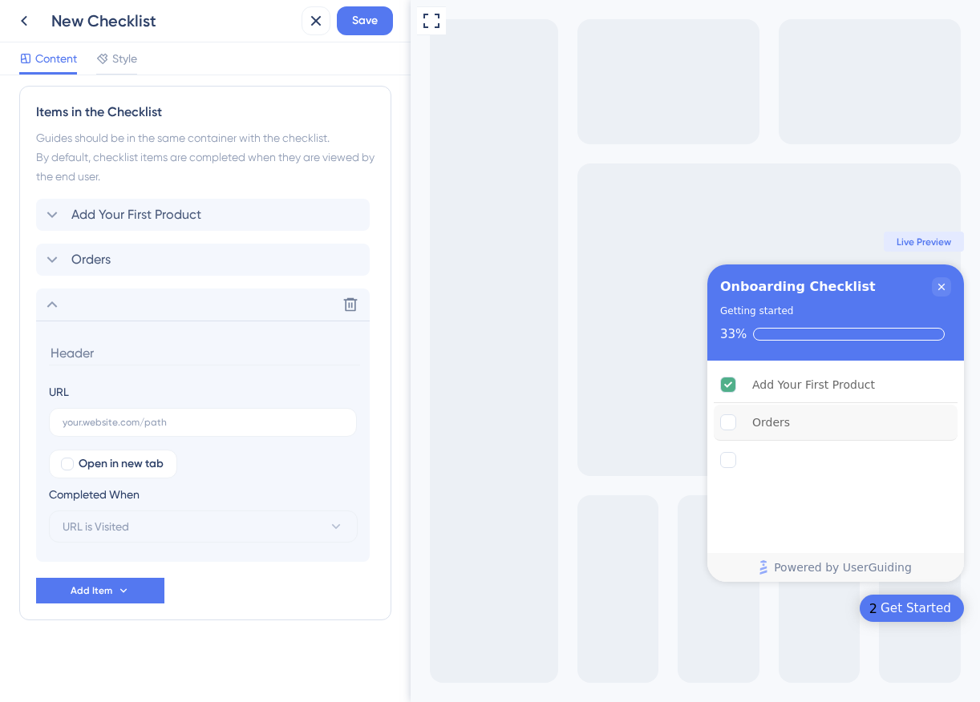
scroll to position [399, 0]
